Goal: Transaction & Acquisition: Purchase product/service

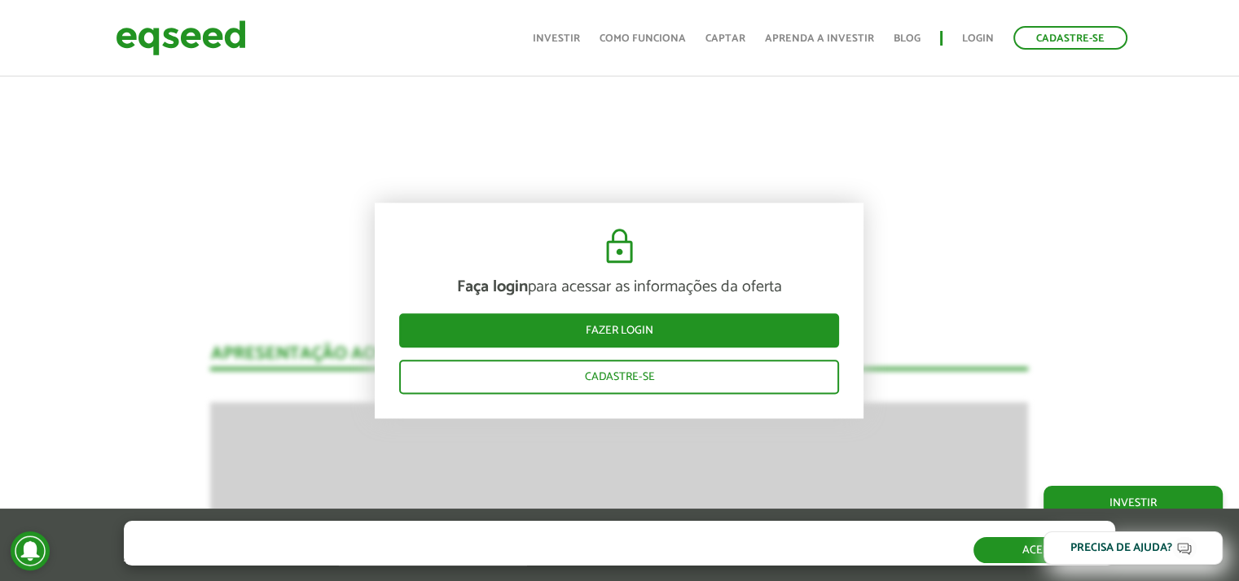
click at [1011, 552] on button "Aceitar" at bounding box center [1044, 551] width 142 height 26
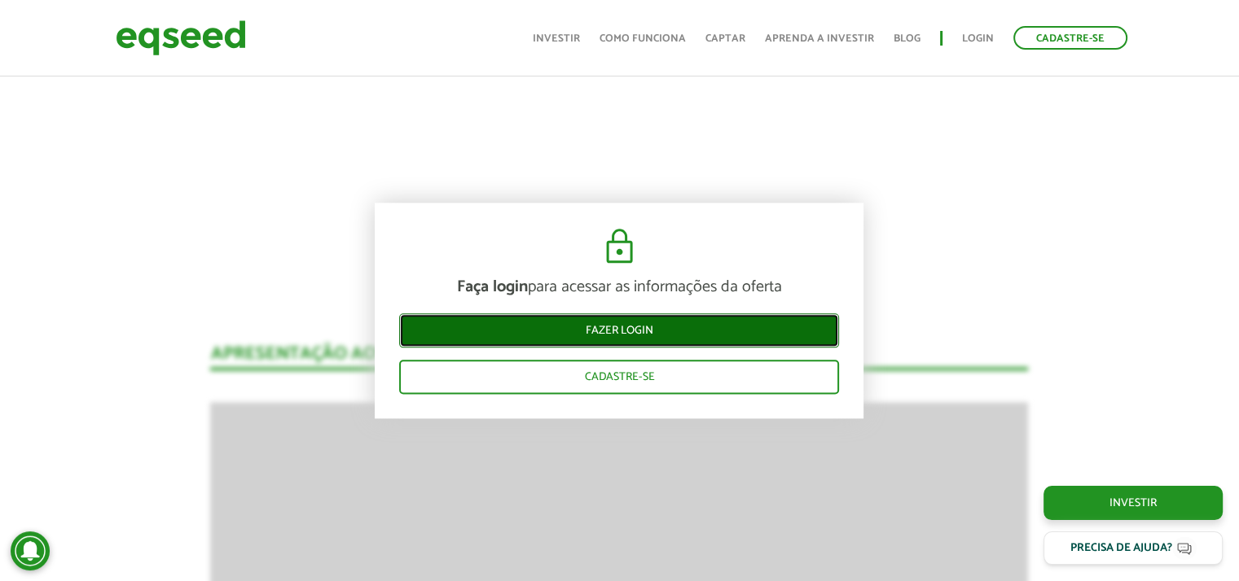
click at [652, 327] on link "Fazer login" at bounding box center [619, 331] width 440 height 34
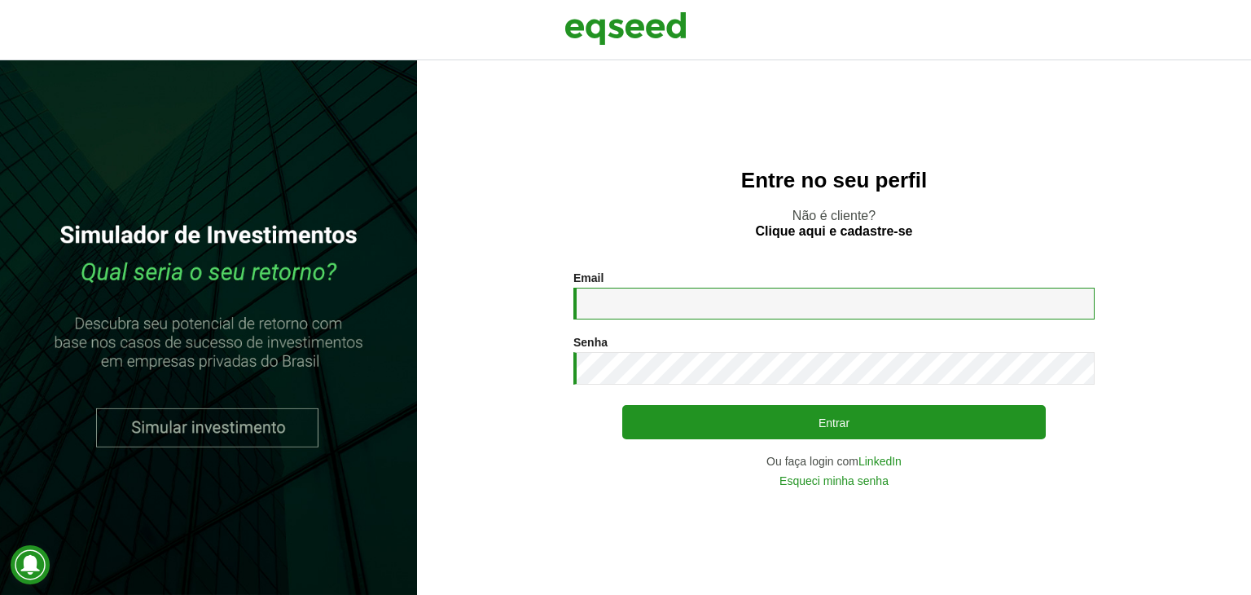
click at [691, 317] on input "Email *" at bounding box center [833, 303] width 521 height 32
type input "**********"
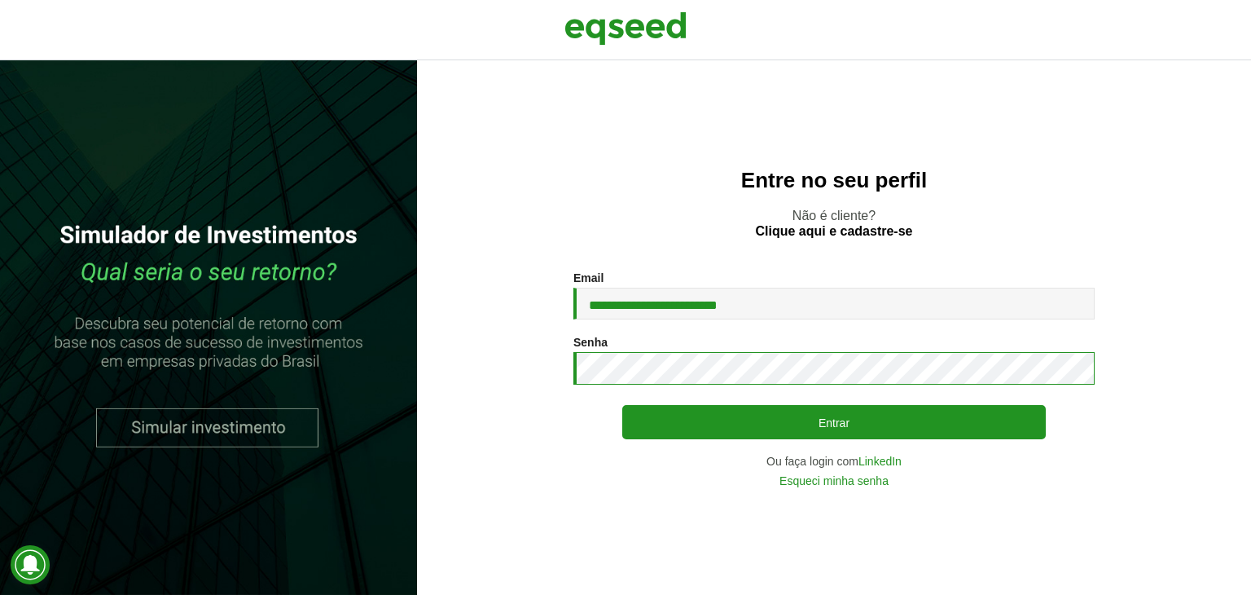
click at [622, 405] on button "Entrar" at bounding box center [833, 422] width 423 height 34
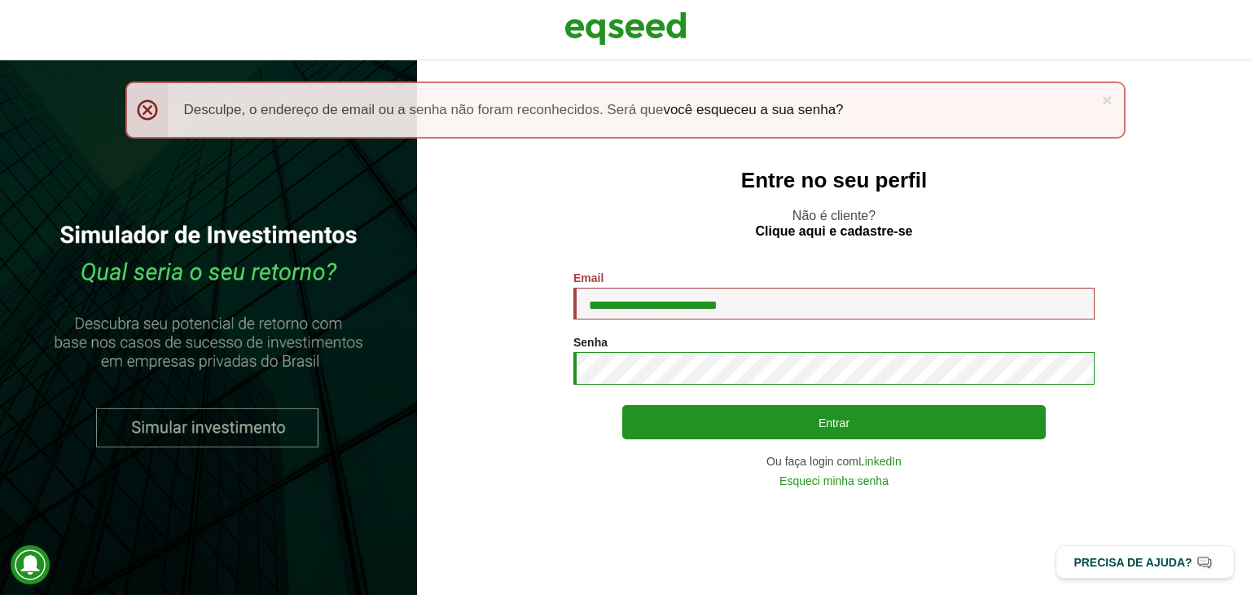
click at [622, 405] on button "Entrar" at bounding box center [833, 422] width 423 height 34
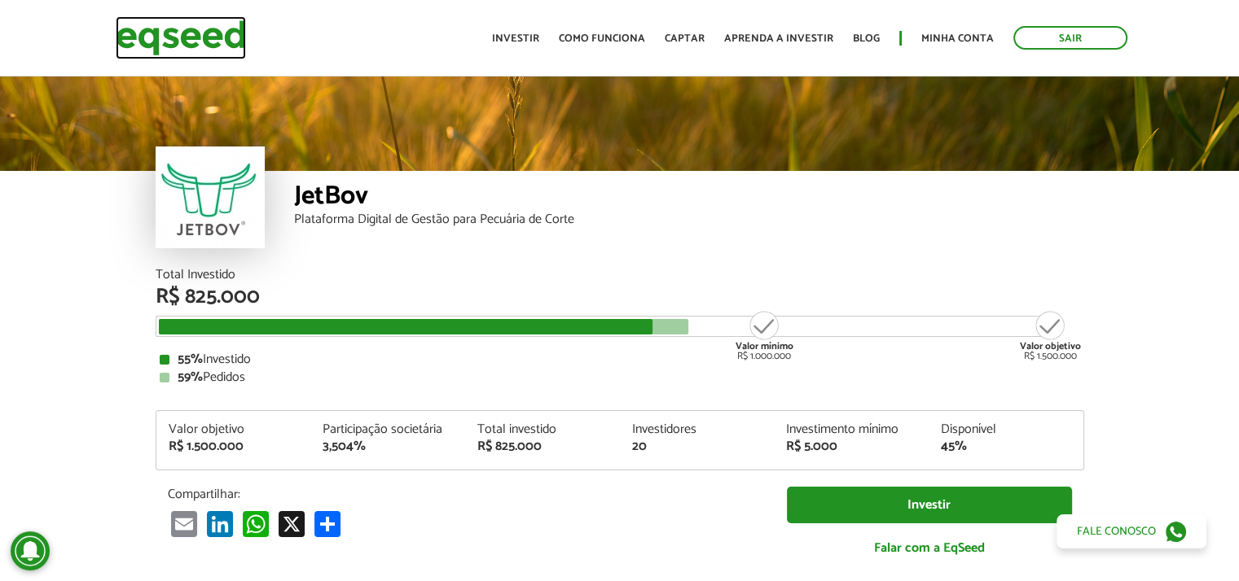
click at [147, 33] on img at bounding box center [181, 37] width 130 height 43
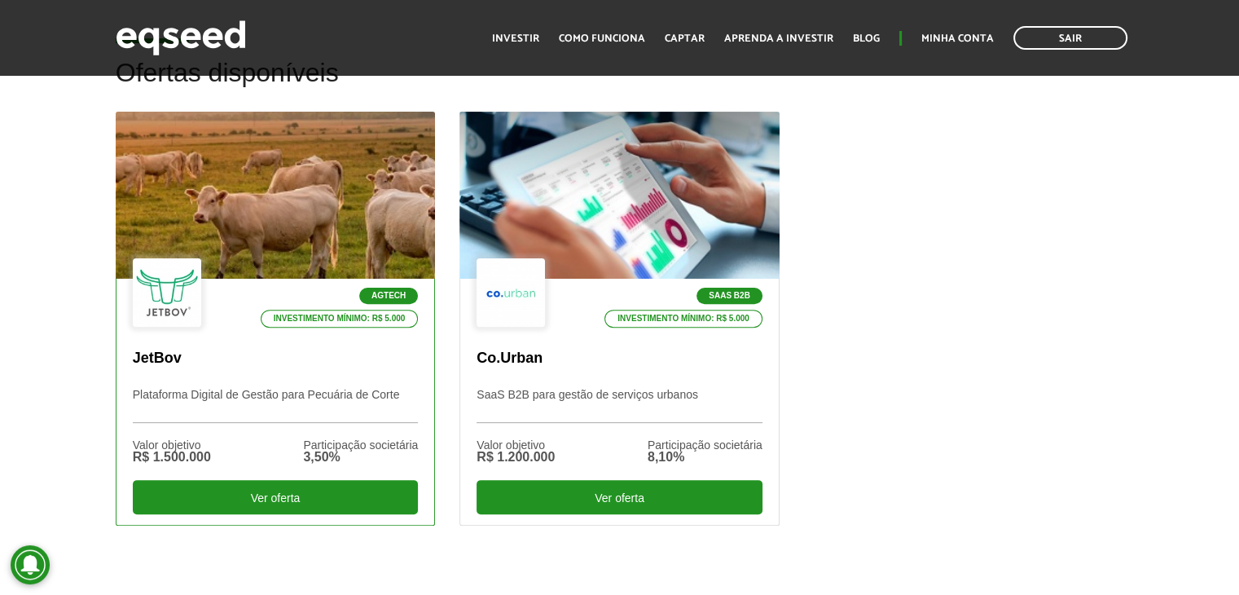
scroll to position [570, 0]
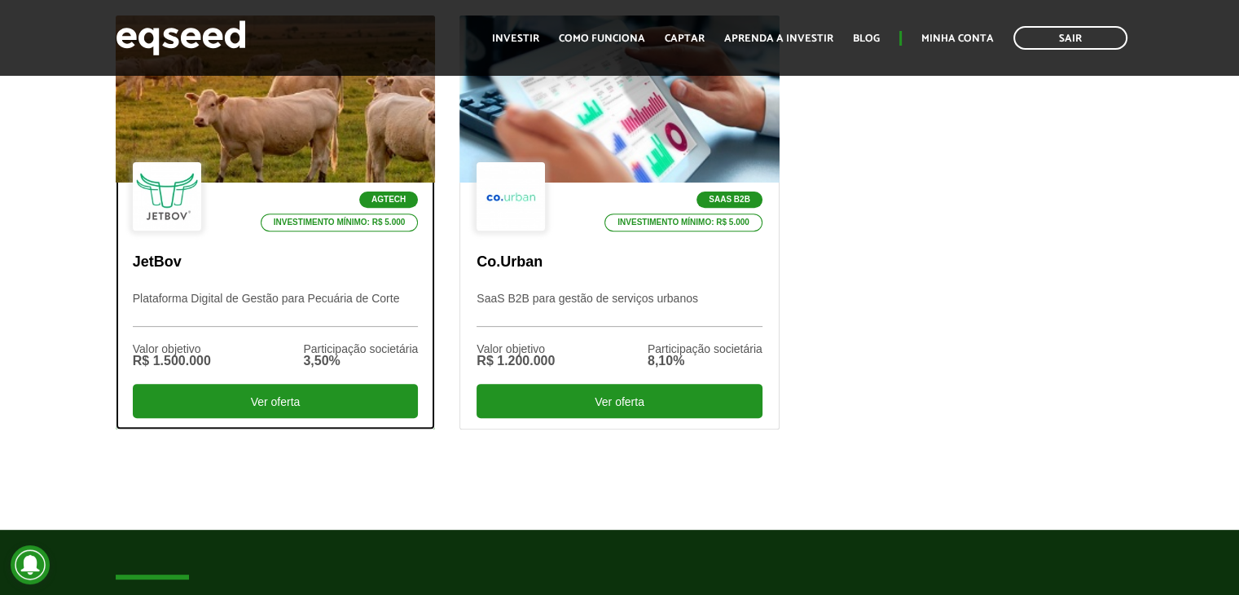
click at [264, 296] on p "Plataforma Digital de Gestão para Pecuária de Corte" at bounding box center [276, 309] width 286 height 35
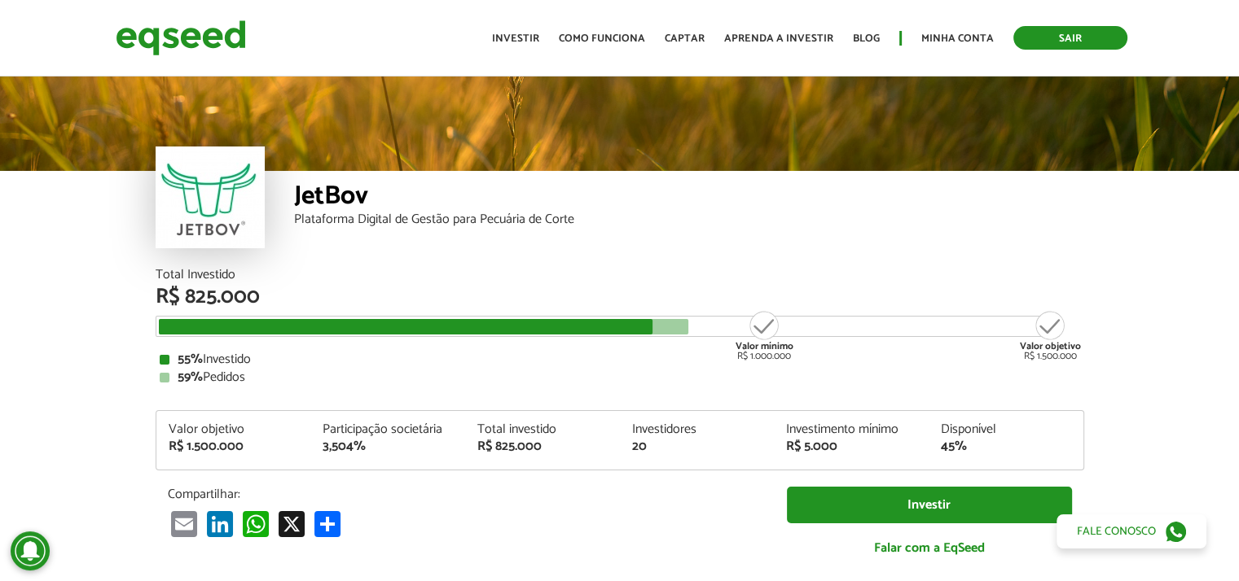
click at [1084, 40] on link "Sair" at bounding box center [1070, 38] width 114 height 24
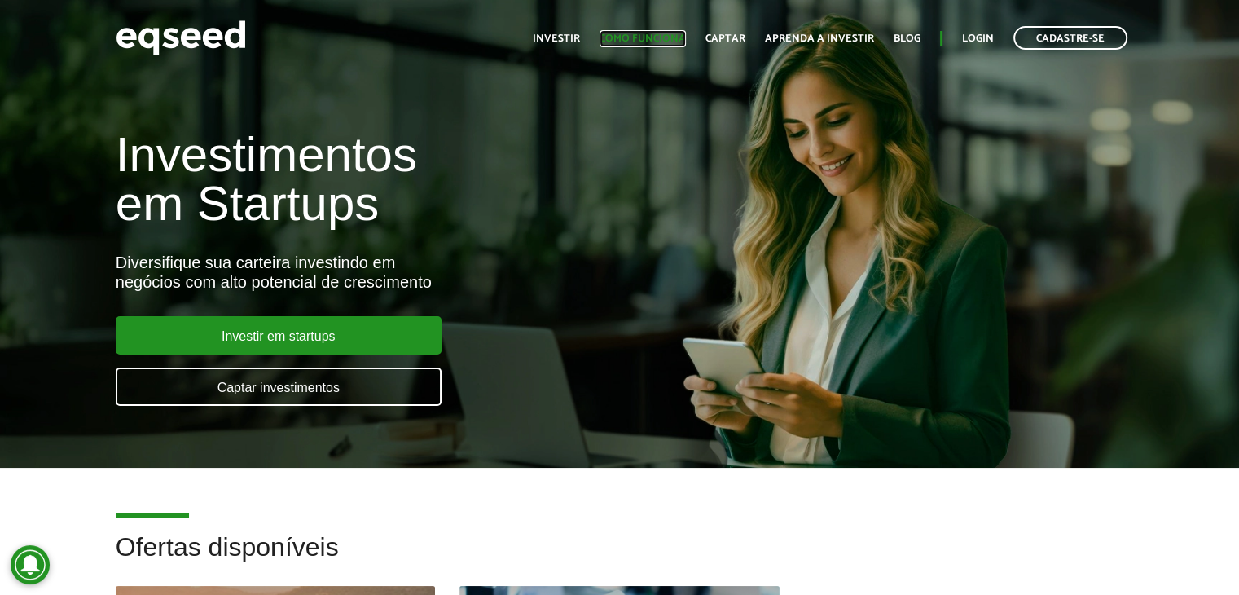
click at [633, 39] on link "Como funciona" at bounding box center [642, 38] width 86 height 11
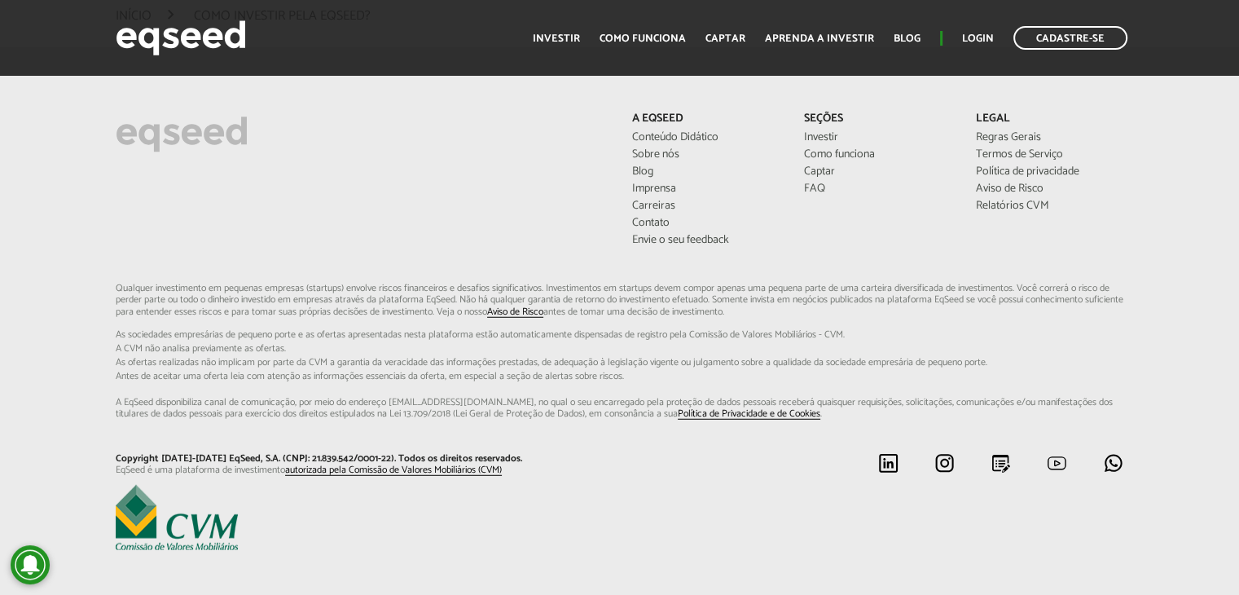
scroll to position [4308, 0]
